Goal: Obtain resource: Obtain resource

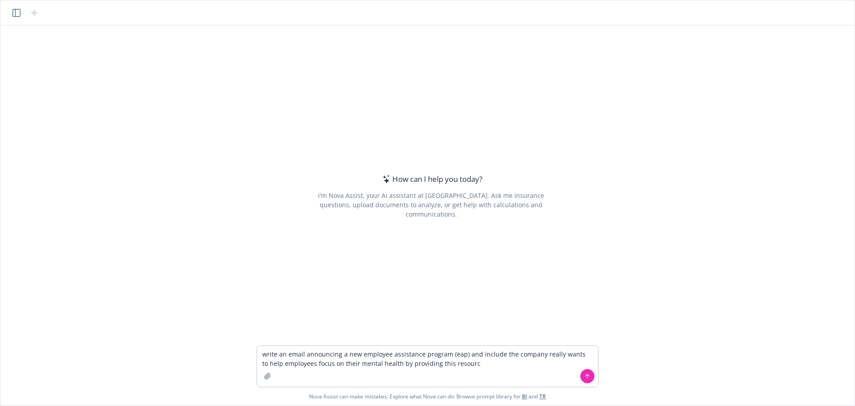
type textarea "write an email announcing a new employee assistance program (eap) and include t…"
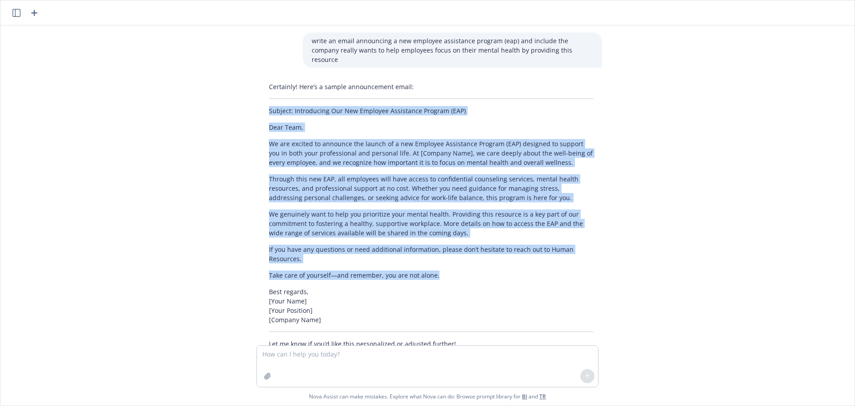
drag, startPoint x: 266, startPoint y: 101, endPoint x: 485, endPoint y: 267, distance: 274.3
click at [485, 267] on div "Certainly! Here’s a sample announcement email: Subject: Introducing Our New Emp…" at bounding box center [431, 214] width 342 height 273
copy div "Subject: Introducing Our New Employee Assistance Program (EAP) Dear Team, We ar…"
